Goal: Transaction & Acquisition: Purchase product/service

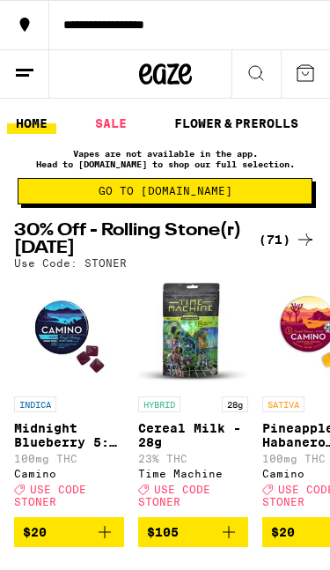
click at [117, 125] on link "SALE" at bounding box center [110, 123] width 49 height 21
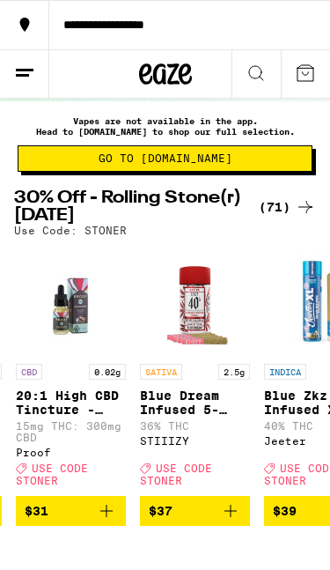
scroll to position [0, 4965]
